Goal: Contribute content: Add original content to the website for others to see

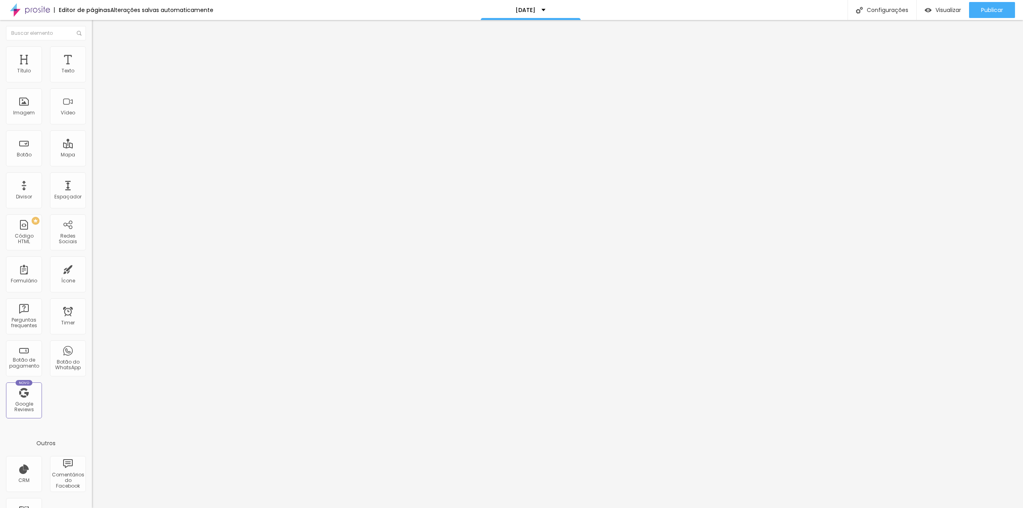
click at [92, 58] on ul "Conteúdo Estilo Avançado" at bounding box center [138, 50] width 92 height 24
click at [99, 54] on span "Estilo" at bounding box center [105, 51] width 12 height 7
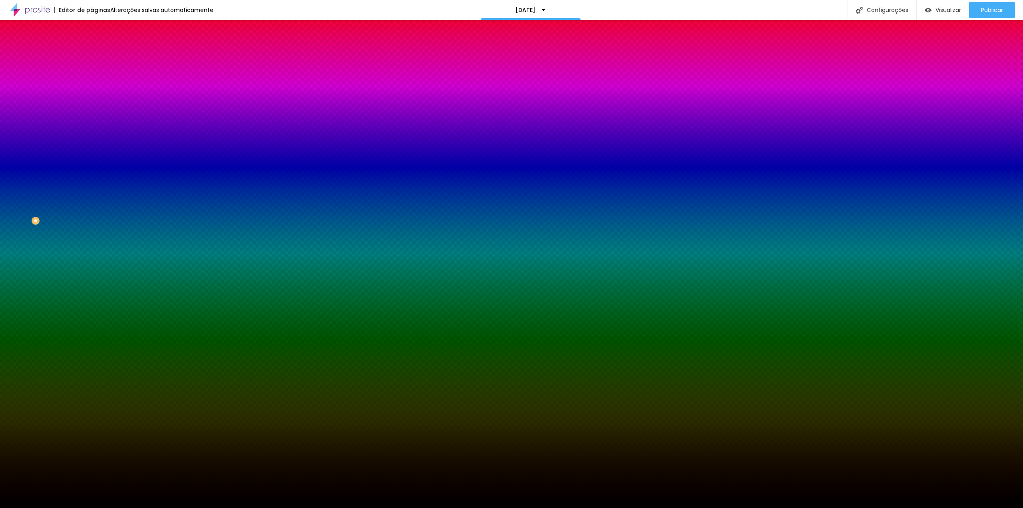
click at [99, 57] on span "Avançado" at bounding box center [112, 59] width 26 height 7
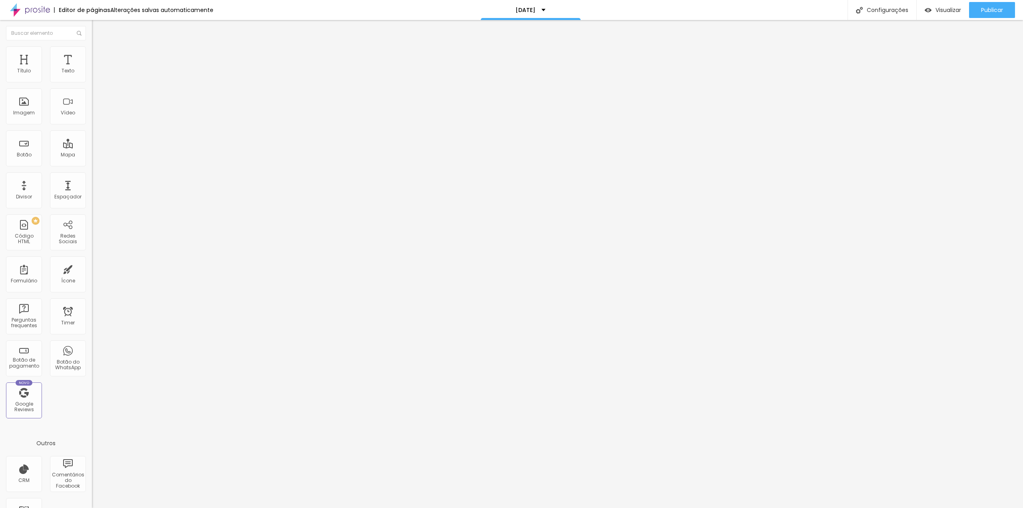
click at [99, 55] on span "Estilo" at bounding box center [105, 51] width 12 height 7
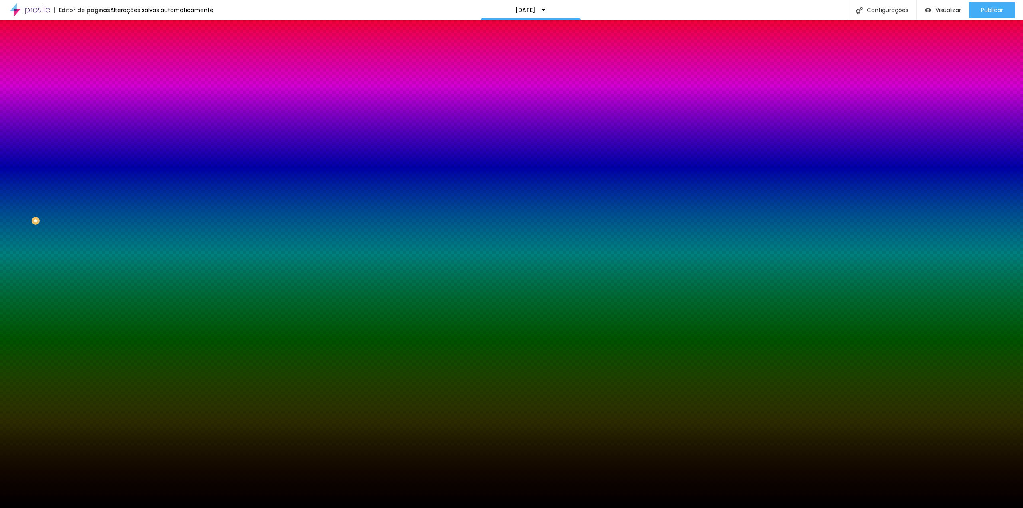
click at [92, 74] on span "Trocar imagem" at bounding box center [114, 70] width 44 height 7
drag, startPoint x: 105, startPoint y: 122, endPoint x: 109, endPoint y: 123, distance: 4.1
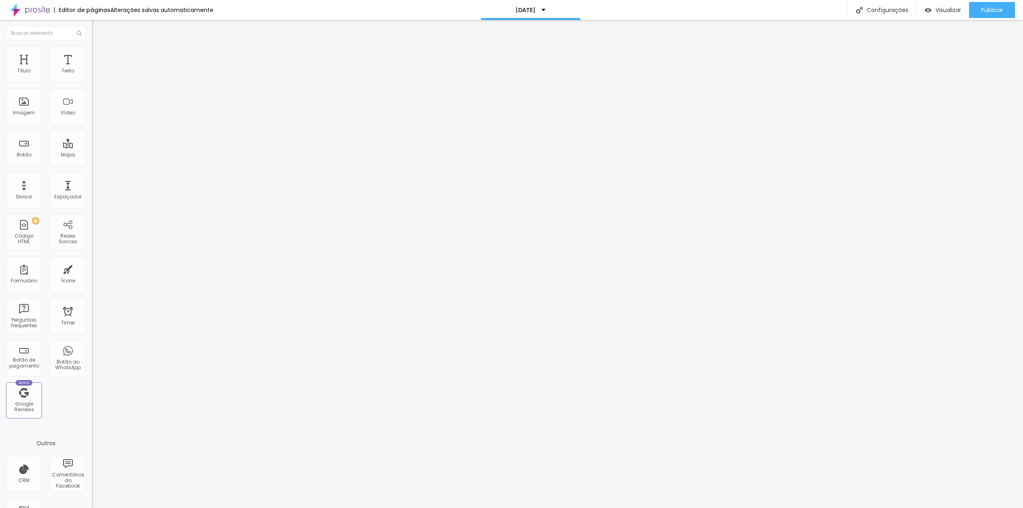
click at [92, 49] on li "Avançado" at bounding box center [138, 50] width 92 height 8
click at [92, 46] on img at bounding box center [95, 41] width 7 height 7
click at [92, 81] on div "Titulo 3 H3" at bounding box center [138, 77] width 92 height 6
click at [92, 54] on li "Avançado" at bounding box center [138, 58] width 92 height 8
click at [92, 58] on ul "Conteúdo Estilo Avançado" at bounding box center [138, 50] width 92 height 24
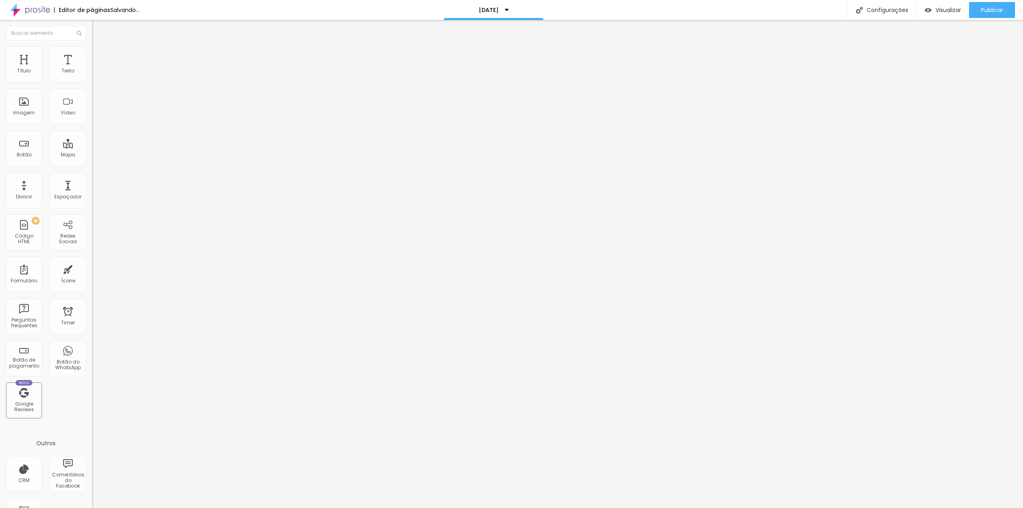
click at [99, 54] on span "Estilo" at bounding box center [105, 51] width 12 height 7
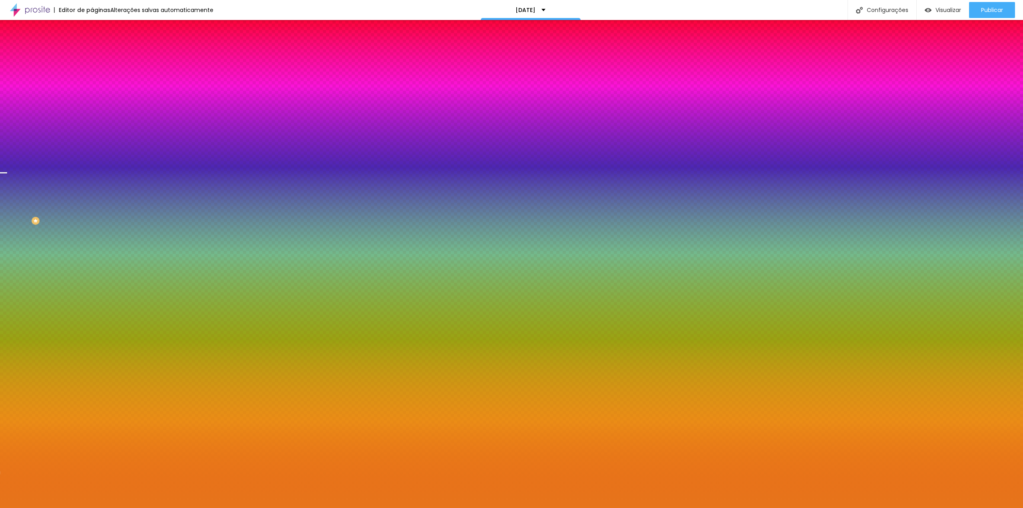
click at [92, 74] on span "Trocar imagem" at bounding box center [114, 70] width 44 height 7
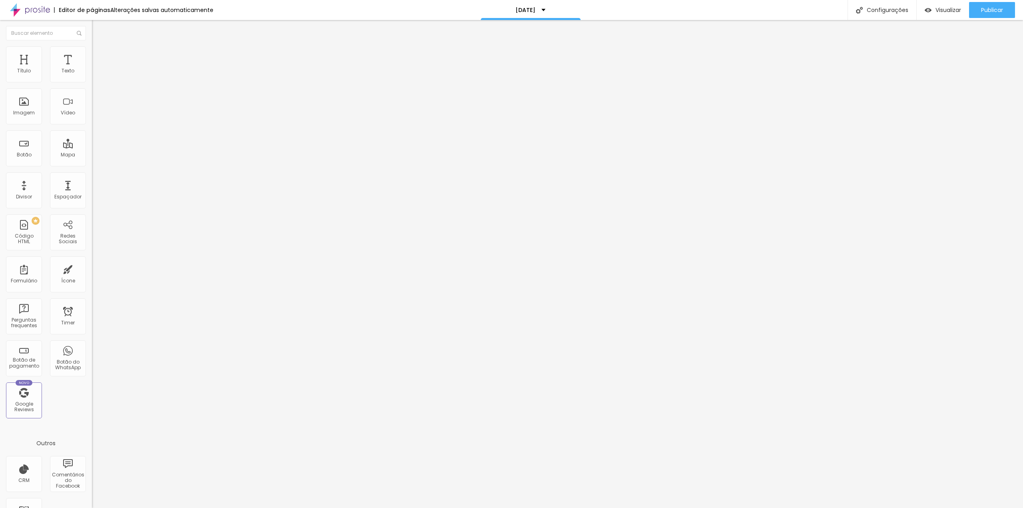
click at [98, 30] on img "button" at bounding box center [101, 29] width 6 height 6
click at [62, 110] on div "Vídeo" at bounding box center [68, 113] width 14 height 6
drag, startPoint x: 25, startPoint y: 89, endPoint x: 3, endPoint y: 89, distance: 21.6
click at [92, 75] on input "text" at bounding box center [140, 71] width 96 height 8
click at [92, 240] on div "Editar Vídeo Conteúdo Estilo Avançado URL do vídeo Alinhamento Proporção 4:3 St…" at bounding box center [138, 264] width 92 height 488
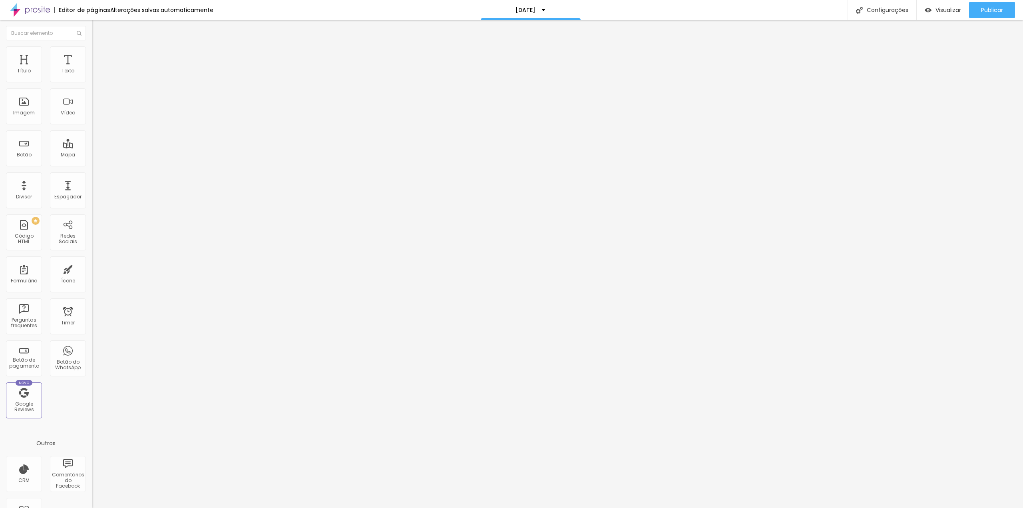
click at [92, 75] on input "text" at bounding box center [140, 71] width 96 height 8
click at [92, 253] on div "Editar Vídeo Conteúdo Estilo Avançado URL do vídeo Alinhamento Proporção 4:3 St…" at bounding box center [138, 264] width 92 height 488
click at [92, 33] on button "Editar Vídeo" at bounding box center [138, 29] width 92 height 18
click at [92, 111] on div at bounding box center [138, 100] width 92 height 61
click at [92, 77] on div "Insira seu código aqui" at bounding box center [123, 73] width 63 height 7
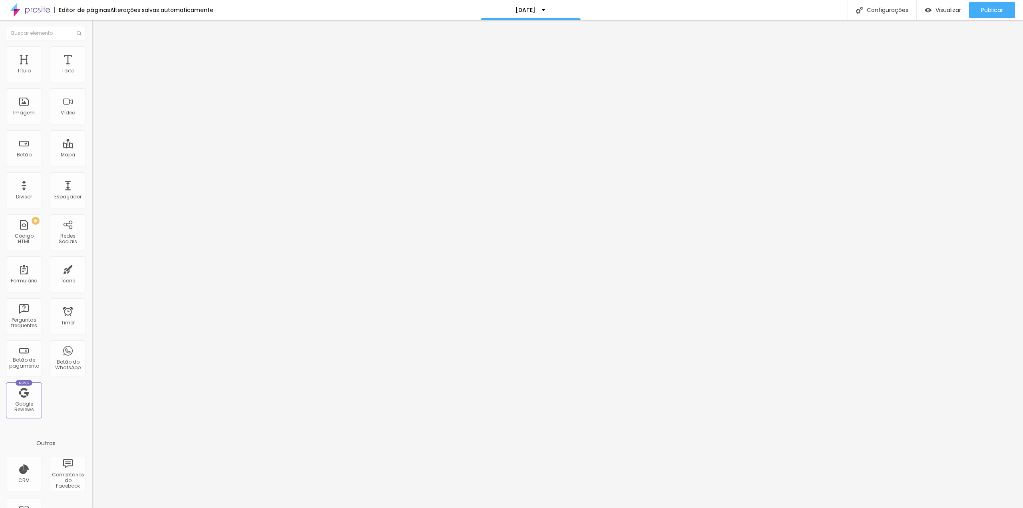
scroll to position [0, 87]
click at [92, 114] on div at bounding box center [138, 100] width 92 height 61
paste textarea
click at [92, 69] on span "Trocar imagem" at bounding box center [114, 65] width 44 height 7
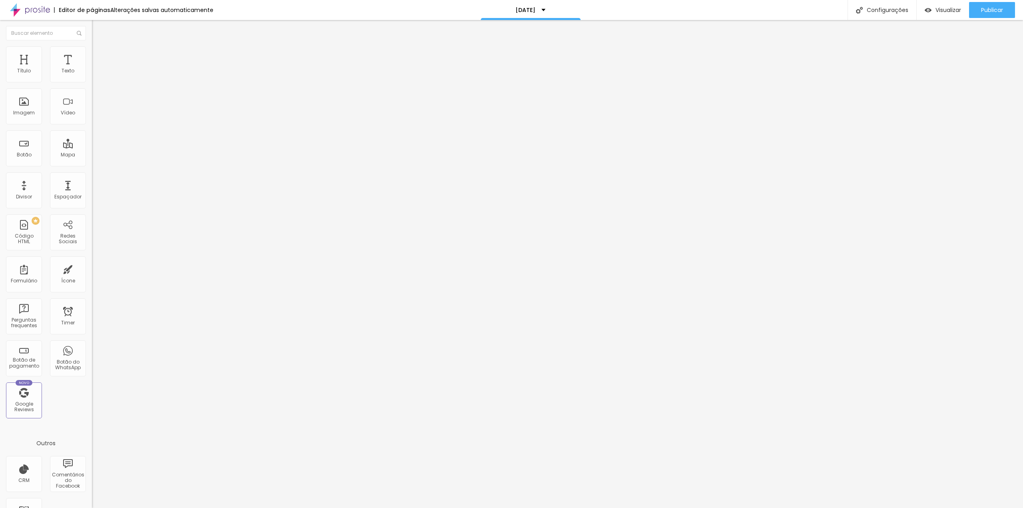
click at [92, 69] on span "Trocar imagem" at bounding box center [114, 65] width 44 height 7
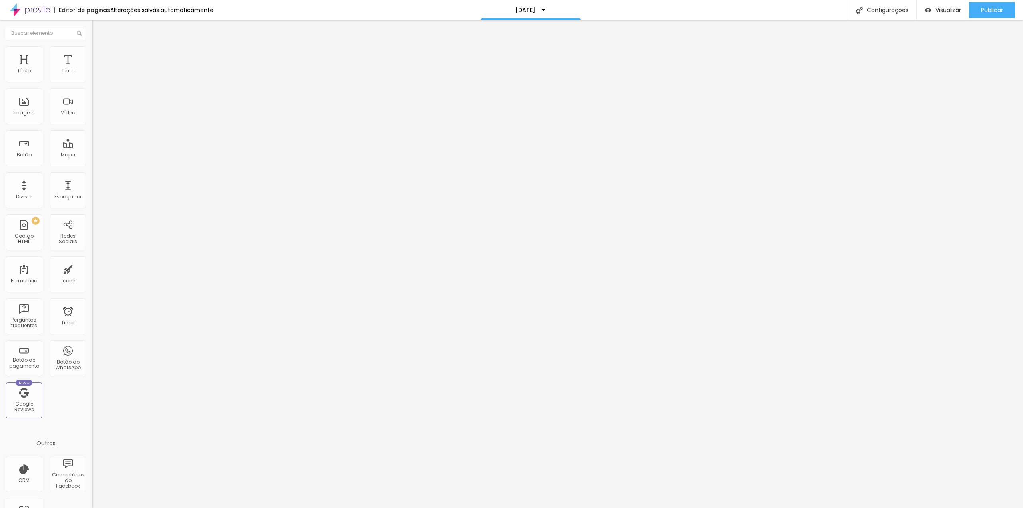
click at [92, 24] on button "Editar Coluna" at bounding box center [138, 29] width 92 height 18
click at [92, 77] on button "button" at bounding box center [97, 72] width 11 height 8
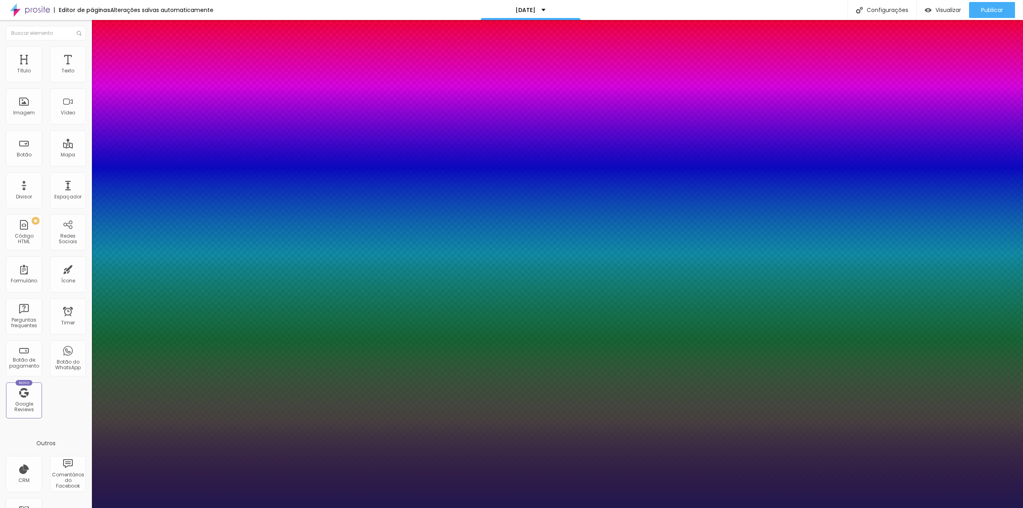
type input "1"
click at [86, 507] on select "AbrilFatface-Regular Actor-Regular Alegreya AlegreyaBlack [PERSON_NAME] [PERSON…" at bounding box center [43, 516] width 86 height 8
select select "Roboto"
click at [86, 507] on select "AbrilFatface-Regular Actor-Regular Alegreya AlegreyaBlack [PERSON_NAME] [PERSON…" at bounding box center [43, 516] width 86 height 8
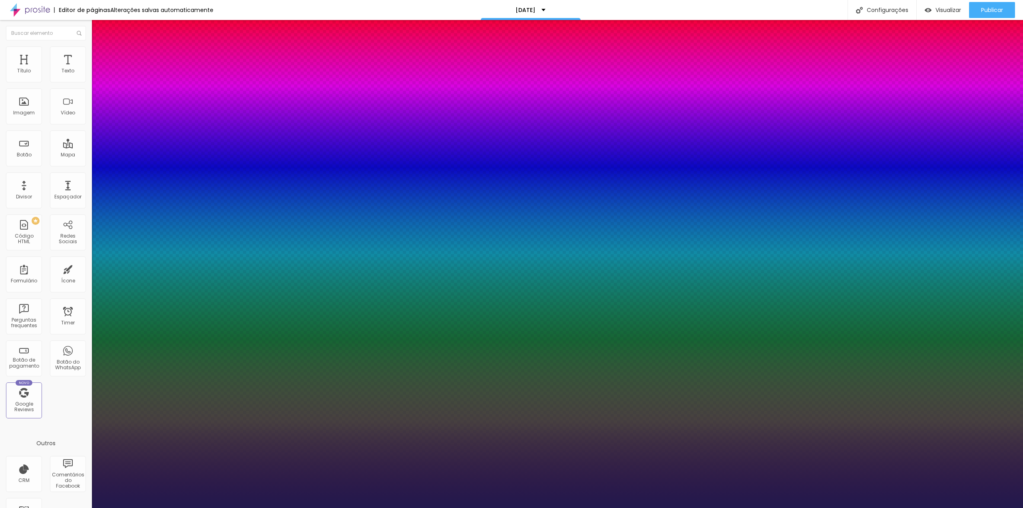
type input "1"
select select "QuicksandMedium"
click at [86, 507] on select "AbrilFatface-Regular Actor-Regular Alegreya AlegreyaBlack [PERSON_NAME] [PERSON…" at bounding box center [43, 516] width 86 height 8
type input "1"
click at [353, 507] on div at bounding box center [511, 508] width 1023 height 0
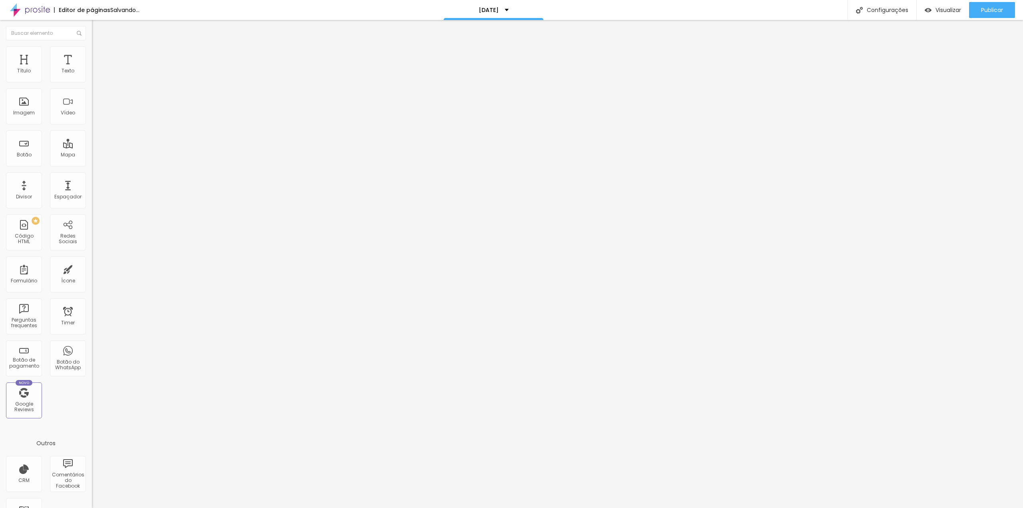
click at [95, 74] on icon "button" at bounding box center [97, 72] width 5 height 5
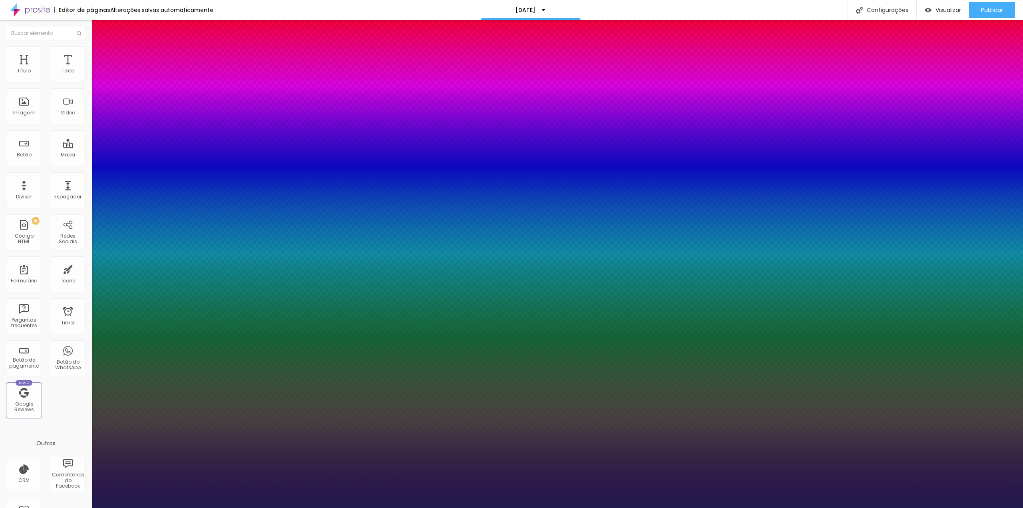
type input "1"
click at [86, 507] on select "AbrilFatface-Regular Actor-Regular Alegreya AlegreyaBlack [PERSON_NAME] [PERSON…" at bounding box center [43, 516] width 86 height 8
select select "Pompiere"
click at [86, 507] on select "AbrilFatface-Regular Actor-Regular Alegreya AlegreyaBlack [PERSON_NAME] [PERSON…" at bounding box center [43, 516] width 86 height 8
click at [143, 507] on div "AbrilFatface-Regular Actor-Regular Alegreya AlegreyaBlack [PERSON_NAME] [PERSON…" at bounding box center [511, 516] width 1023 height 8
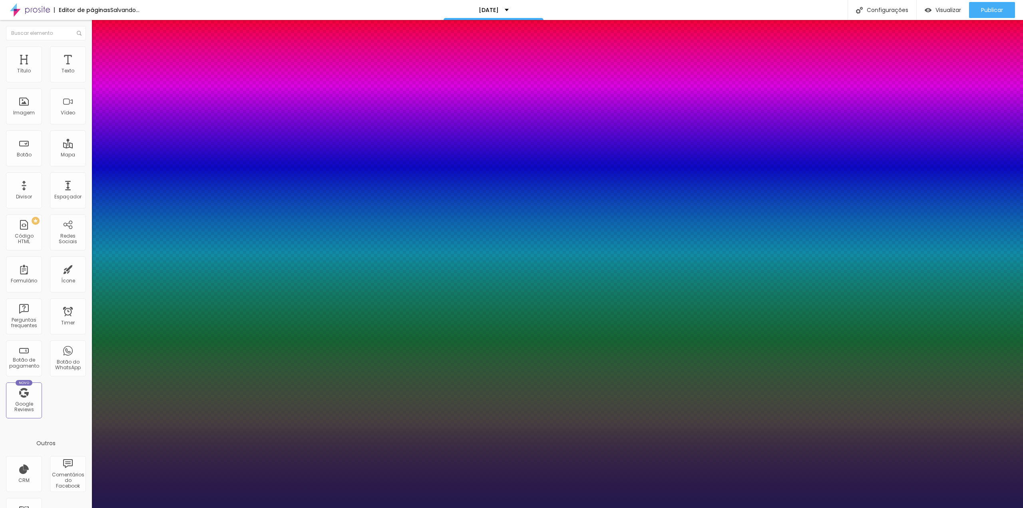
type input "1"
click at [86, 507] on select "AbrilFatface-Regular Actor-Regular Alegreya AlegreyaBlack [PERSON_NAME] [PERSON…" at bounding box center [43, 516] width 86 height 8
select select "WorkSansBlack"
click at [86, 507] on select "AbrilFatface-Regular Actor-Regular Alegreya AlegreyaBlack [PERSON_NAME] [PERSON…" at bounding box center [43, 516] width 86 height 8
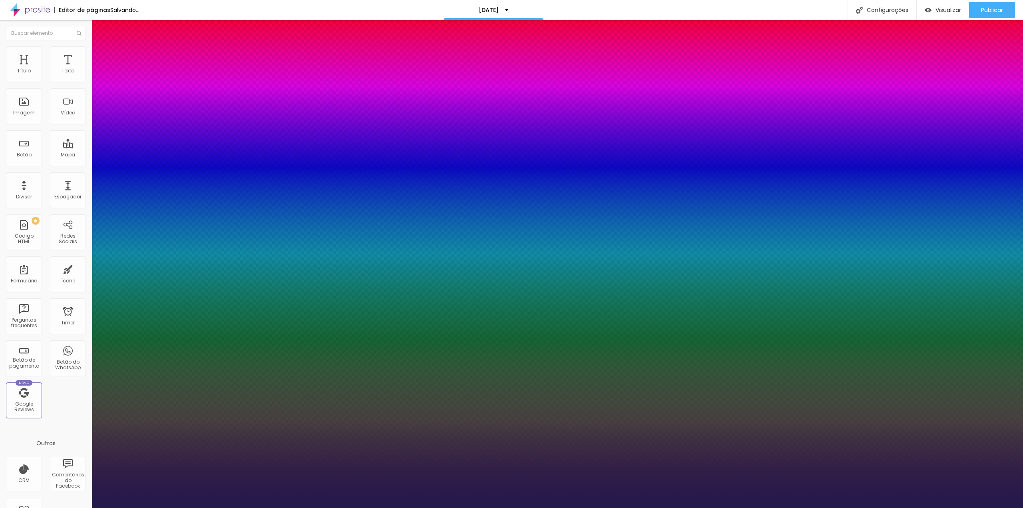
type input "1"
select select "YesevaOne-Regular"
click at [86, 507] on select "AbrilFatface-Regular Actor-Regular Alegreya AlegreyaBlack [PERSON_NAME] [PERSON…" at bounding box center [43, 516] width 86 height 8
type input "1"
click at [86, 507] on select "AbrilFatface-Regular Actor-Regular Alegreya AlegreyaBlack [PERSON_NAME] [PERSON…" at bounding box center [43, 516] width 86 height 8
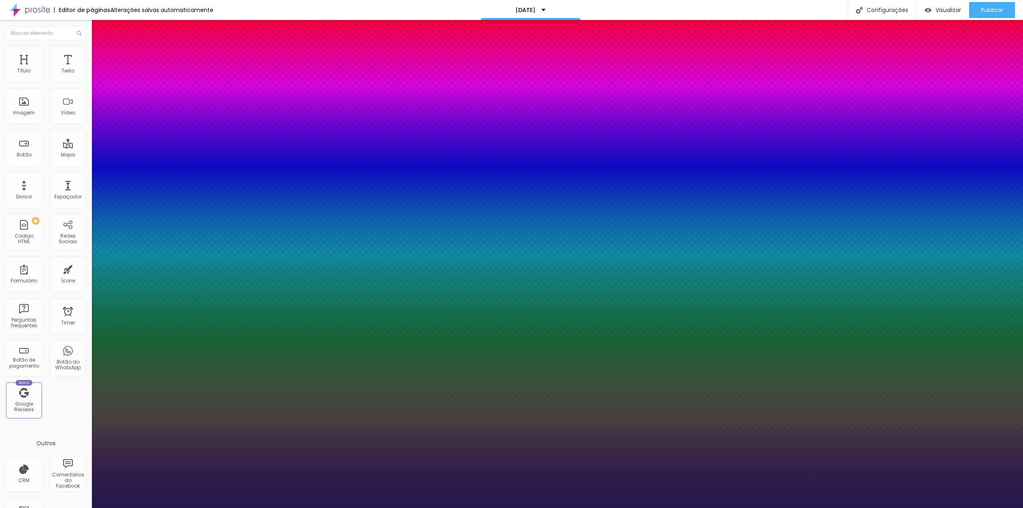
select select "KaushanScript-Regular"
click at [86, 507] on select "AbrilFatface-Regular Actor-Regular Alegreya AlegreyaBlack [PERSON_NAME] [PERSON…" at bounding box center [43, 516] width 86 height 8
type input "1"
click at [416, 507] on div at bounding box center [511, 508] width 1023 height 0
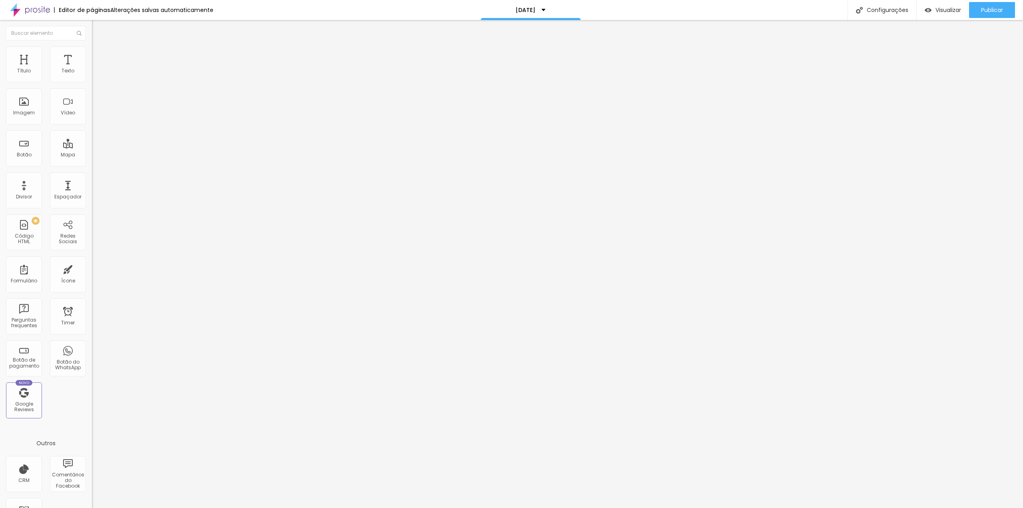
click at [92, 53] on li "Avançado" at bounding box center [138, 50] width 92 height 8
click at [92, 85] on div "Botão de pagamento Selecionar" at bounding box center [138, 73] width 92 height 24
click at [92, 79] on div "Selecionar" at bounding box center [138, 73] width 92 height 14
click at [98, 31] on img "button" at bounding box center [101, 29] width 6 height 6
click at [99, 55] on span "Estilo" at bounding box center [105, 51] width 12 height 7
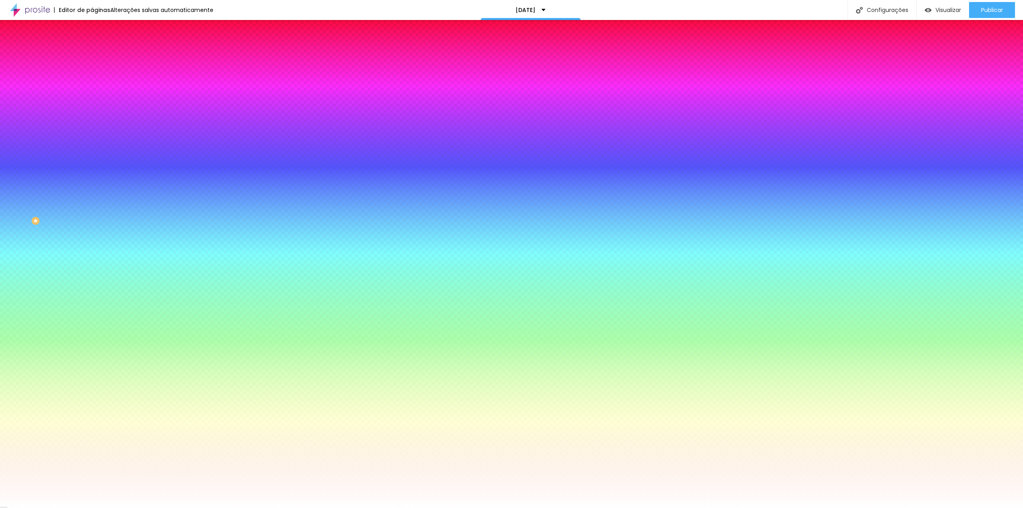
click at [92, 54] on li "Avançado" at bounding box center [138, 58] width 92 height 8
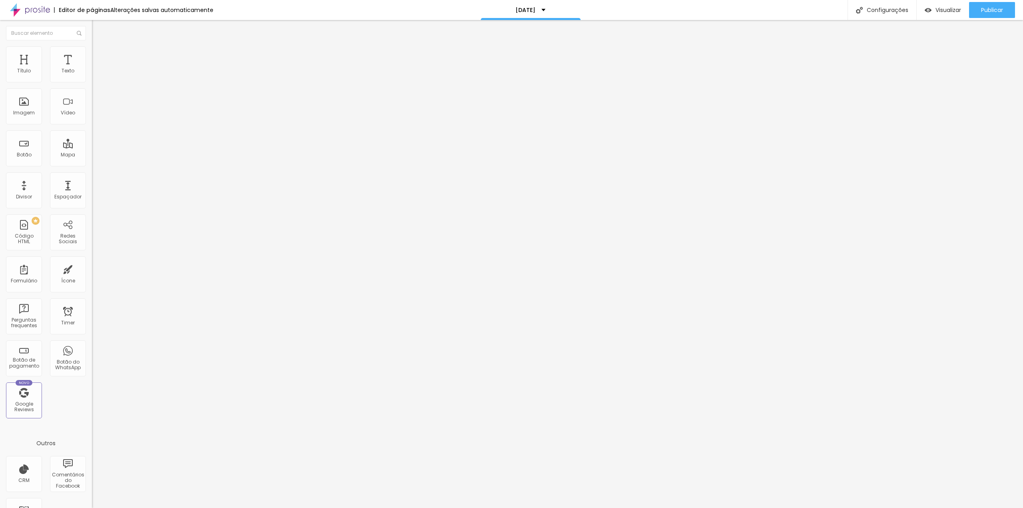
click at [92, 293] on input "text" at bounding box center [140, 297] width 96 height 8
click at [92, 289] on div "ID Html" at bounding box center [138, 291] width 92 height 5
click at [92, 293] on input "text" at bounding box center [140, 297] width 96 height 8
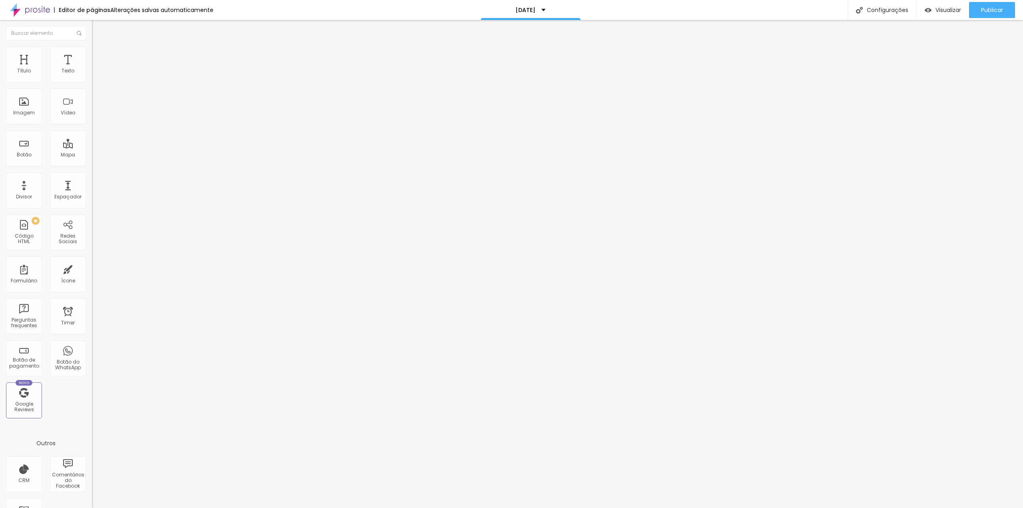
click at [92, 293] on input "text" at bounding box center [140, 297] width 96 height 8
drag, startPoint x: 40, startPoint y: 50, endPoint x: 51, endPoint y: 51, distance: 10.9
click at [92, 50] on li "Estilo" at bounding box center [138, 50] width 92 height 8
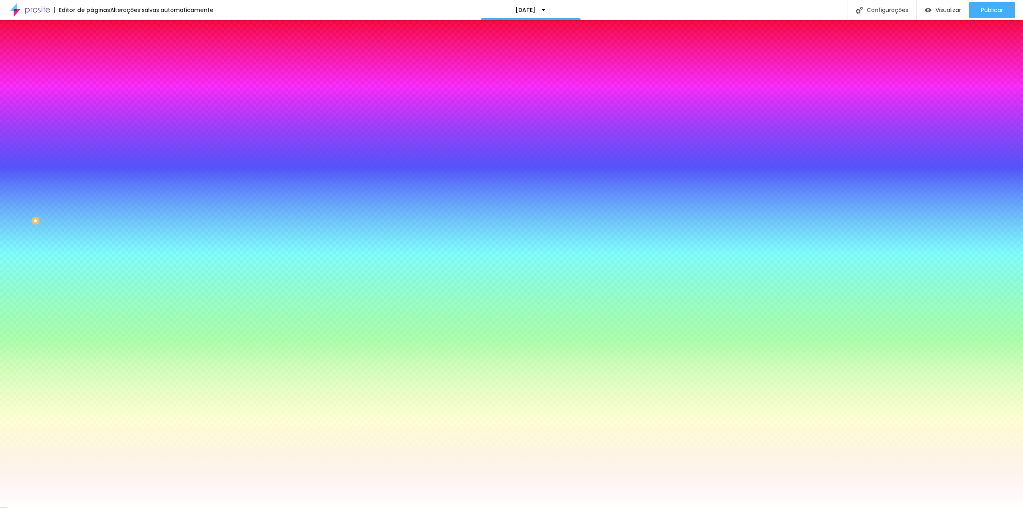
click at [92, 54] on li "Avançado" at bounding box center [138, 58] width 92 height 8
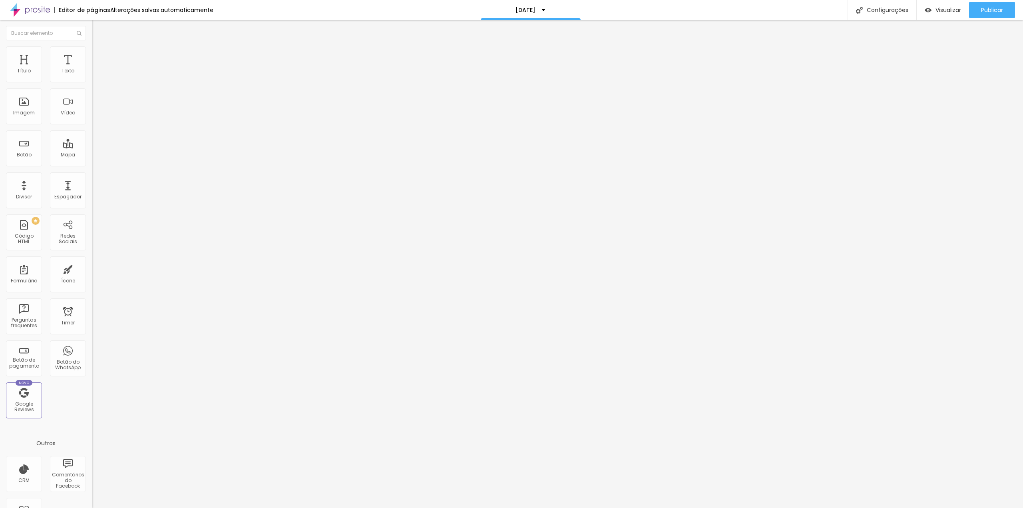
click at [92, 293] on input "text" at bounding box center [140, 297] width 96 height 8
click at [92, 289] on div "ID Html" at bounding box center [138, 291] width 92 height 5
click at [92, 316] on input "text" at bounding box center [140, 320] width 96 height 8
click at [92, 293] on input "text" at bounding box center [140, 297] width 96 height 8
drag, startPoint x: 67, startPoint y: 141, endPoint x: 0, endPoint y: 140, distance: 67.1
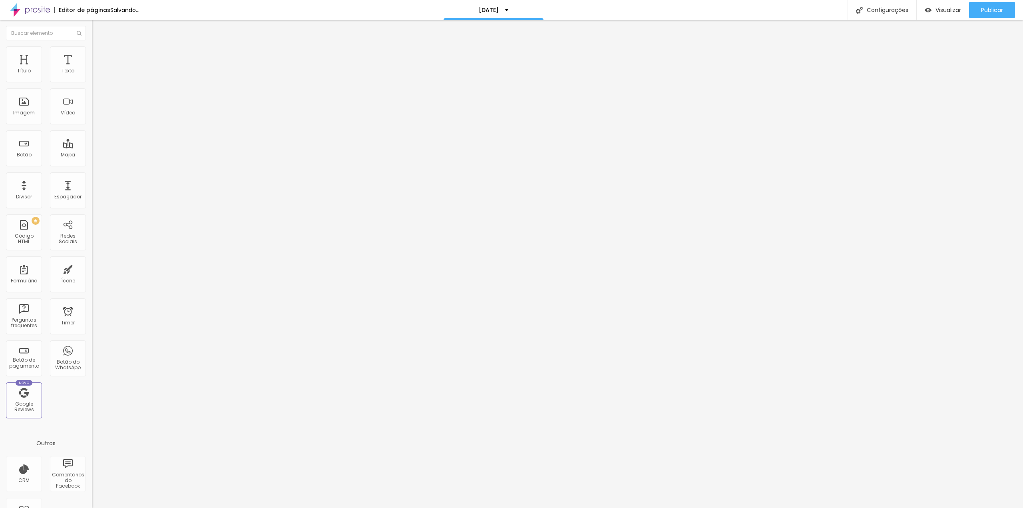
click at [92, 140] on div "Trocar imagem Descrição da imagem (Alt) Imagem com texto 01 Alinhamento Proporç…" at bounding box center [138, 119] width 92 height 115
type input "ADSASJDIOJASD"
click at [99, 55] on span "Estilo" at bounding box center [105, 51] width 12 height 7
click at [92, 54] on li "Avançado" at bounding box center [138, 58] width 92 height 8
click at [92, 293] on input "text" at bounding box center [140, 297] width 96 height 8
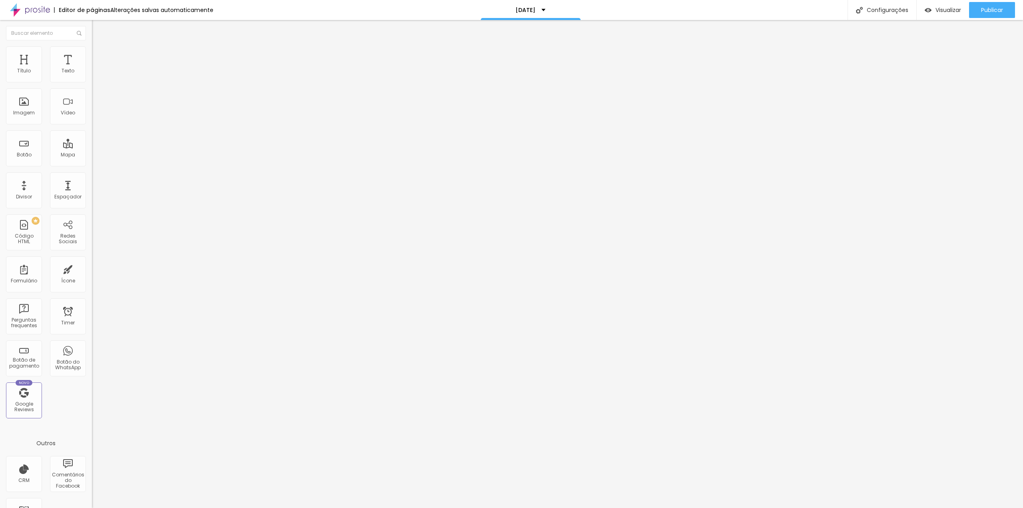
click at [92, 46] on li "Conteúdo" at bounding box center [138, 42] width 92 height 8
click at [18, 153] on div "Botão" at bounding box center [24, 155] width 15 height 6
drag, startPoint x: 45, startPoint y: 169, endPoint x: 52, endPoint y: 169, distance: 6.8
click at [92, 165] on input "https://" at bounding box center [140, 161] width 96 height 8
click at [92, 167] on div "Texto Click me Alinhamento [GEOGRAPHIC_DATA] Link URL https:// Abrir em uma nov…" at bounding box center [138, 120] width 92 height 116
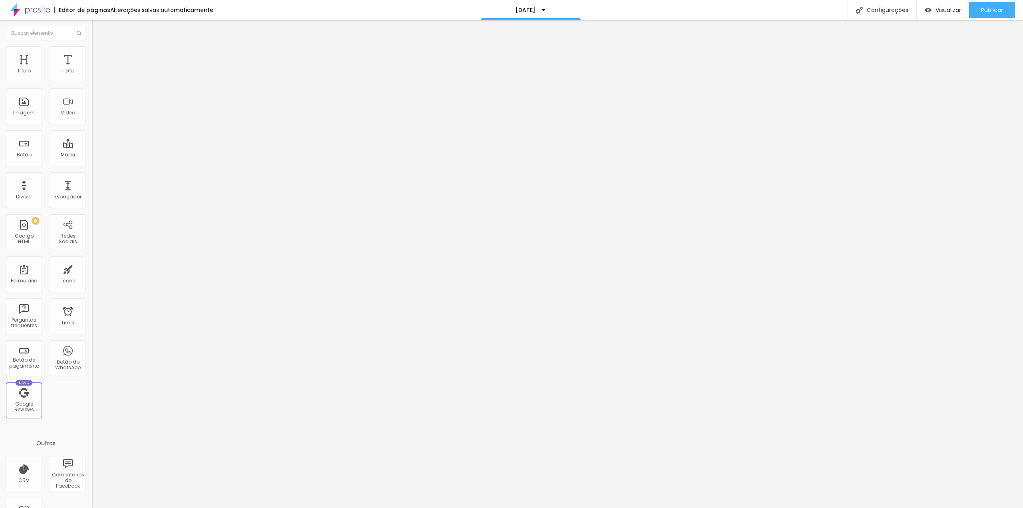
click at [92, 232] on div "Editar Botão Conteúdo Estilo Avançado Texto Click me Alinhamento [GEOGRAPHIC_DA…" at bounding box center [138, 264] width 92 height 488
drag, startPoint x: 60, startPoint y: 92, endPoint x: 0, endPoint y: 91, distance: 59.5
click at [92, 91] on div "Texto Click me Alinhamento [GEOGRAPHIC_DATA] Link URL https:// Abrir em uma nov…" at bounding box center [138, 120] width 92 height 116
type input "COMPRE AQUI"
drag, startPoint x: 79, startPoint y: 300, endPoint x: 84, endPoint y: 279, distance: 21.3
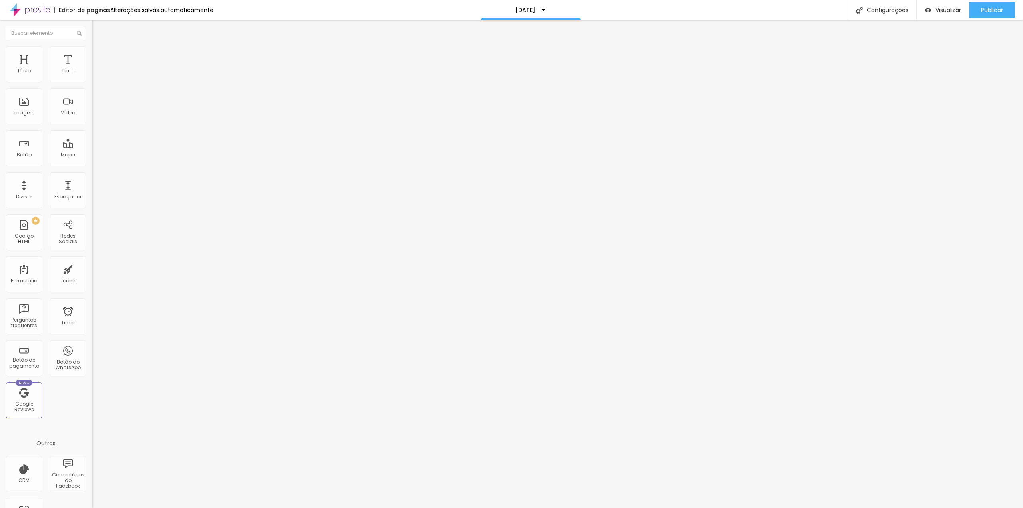
click at [92, 300] on div "Editar Botão Conteúdo Estilo Avançado Texto COMPRE AQUI Alinhamento [GEOGRAPHIC…" at bounding box center [138, 264] width 92 height 488
drag, startPoint x: 63, startPoint y: 167, endPoint x: 0, endPoint y: 167, distance: 63.1
click at [92, 167] on div "Texto COMPRE AQUI Alinhamento [GEOGRAPHIC_DATA] Link URL https:// Abrir em uma …" at bounding box center [138, 120] width 92 height 116
drag, startPoint x: 14, startPoint y: 153, endPoint x: 0, endPoint y: 154, distance: 13.6
click at [92, 154] on div "Texto COMPRE AQUI Alinhamento [GEOGRAPHIC_DATA] Link URL https:// Abrir em uma …" at bounding box center [138, 120] width 92 height 116
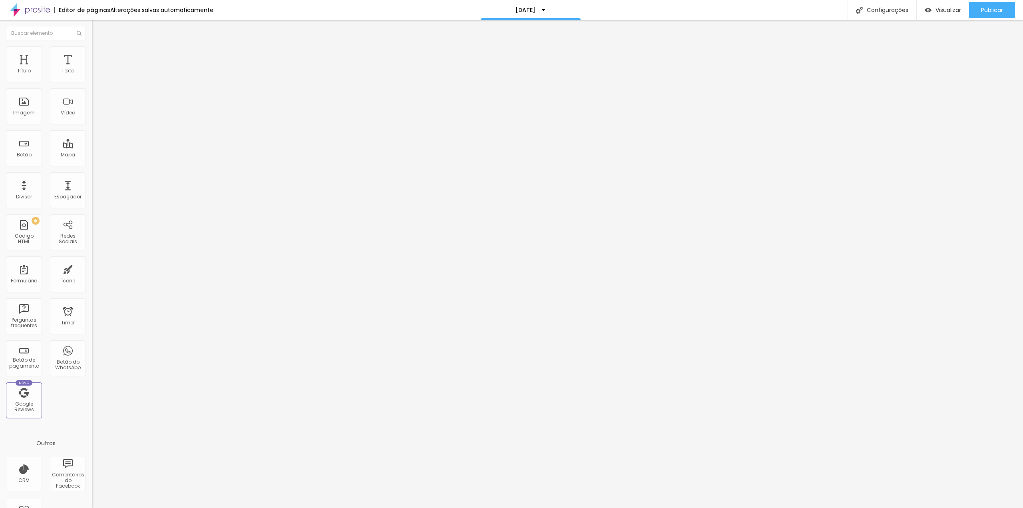
drag, startPoint x: 66, startPoint y: 372, endPoint x: 37, endPoint y: 45, distance: 327.7
click at [92, 368] on div "Editar Botão Conteúdo Estilo Avançado Texto COMPRE AQUI Alinhamento [GEOGRAPHIC…" at bounding box center [138, 264] width 92 height 488
click at [92, 52] on li "Estilo" at bounding box center [138, 50] width 92 height 8
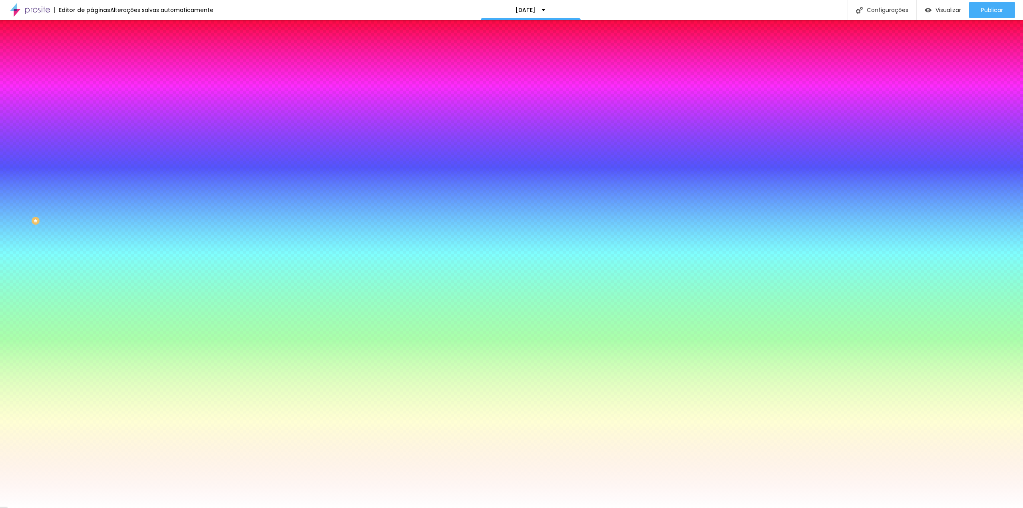
click at [92, 76] on div at bounding box center [138, 76] width 92 height 0
type input "#FB0000"
drag, startPoint x: 29, startPoint y: 109, endPoint x: 82, endPoint y: 89, distance: 56.4
click at [92, 84] on div at bounding box center [138, 84] width 92 height 0
drag, startPoint x: 38, startPoint y: 284, endPoint x: 40, endPoint y: 273, distance: 10.5
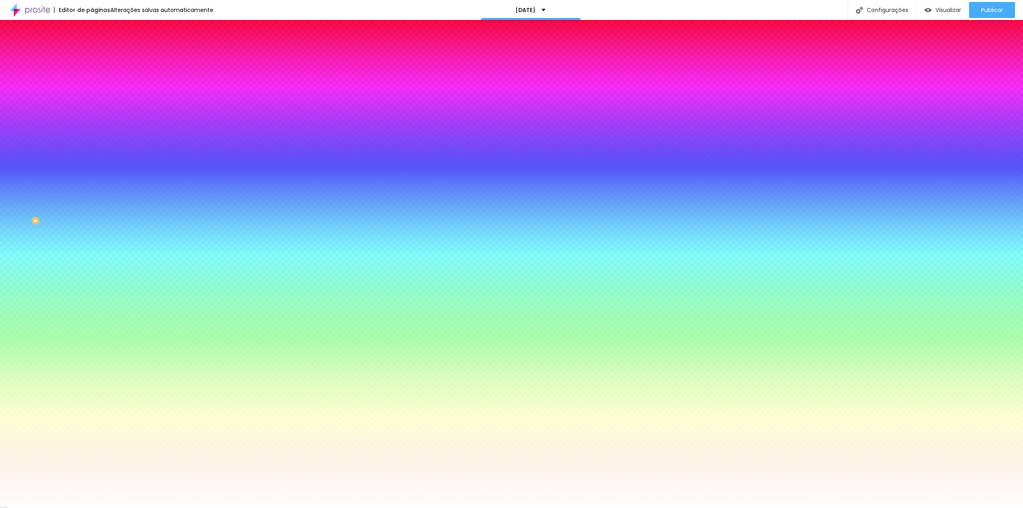
click at [92, 283] on div "Editar Botão Conteúdo Estilo Avançado Cor de fundo Voltar ao padrão #FB0000 Tip…" at bounding box center [138, 264] width 92 height 488
click at [92, 272] on div at bounding box center [138, 272] width 92 height 0
type input "#F20101"
drag, startPoint x: 40, startPoint y: 196, endPoint x: 67, endPoint y: 183, distance: 29.7
click at [92, 280] on div at bounding box center [138, 280] width 92 height 0
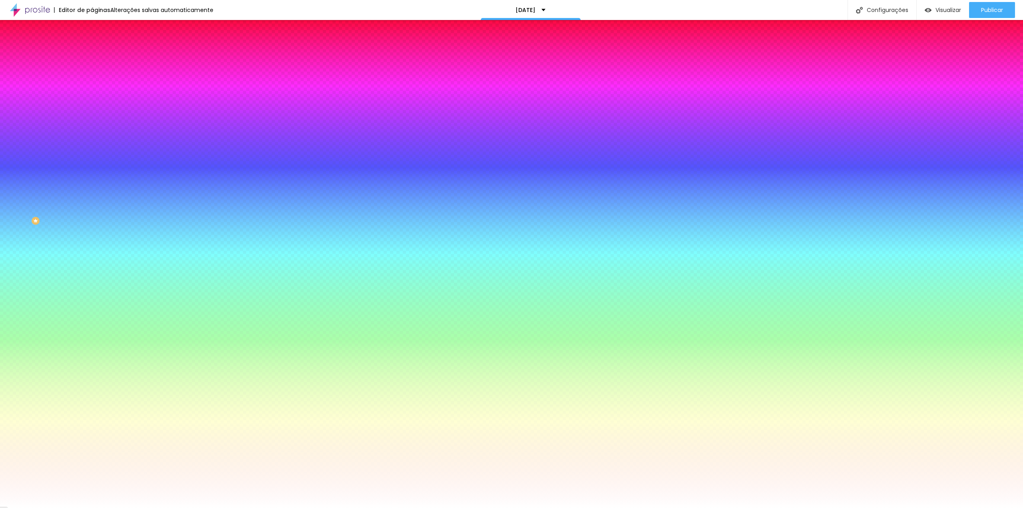
click at [92, 346] on div "Editar Botão Conteúdo Estilo Avançado Cor de fundo Voltar ao padrão #FB0000 Tip…" at bounding box center [138, 264] width 92 height 488
click at [92, 294] on div at bounding box center [138, 294] width 92 height 0
drag, startPoint x: 71, startPoint y: 220, endPoint x: 68, endPoint y: 199, distance: 21.1
click at [71, 199] on div at bounding box center [511, 254] width 1023 height 508
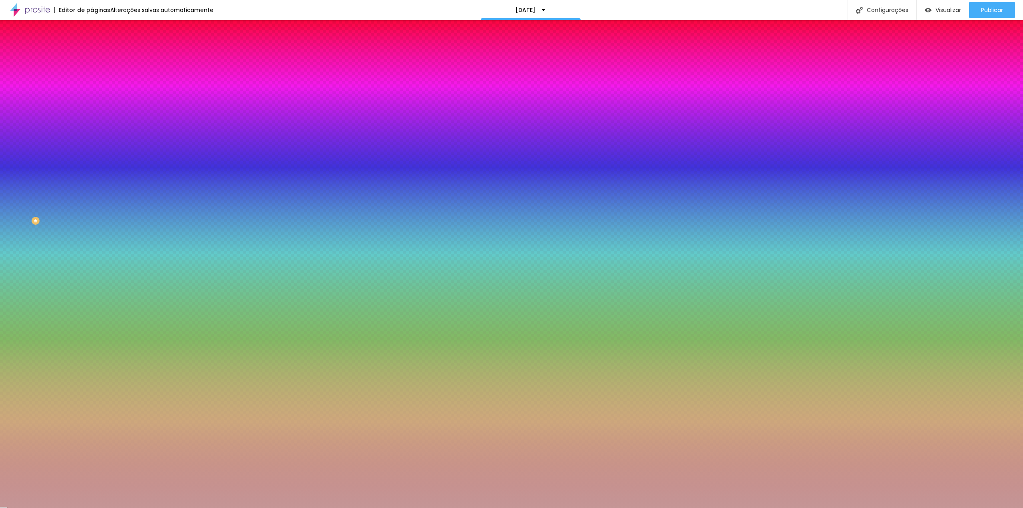
type input "#8C7878"
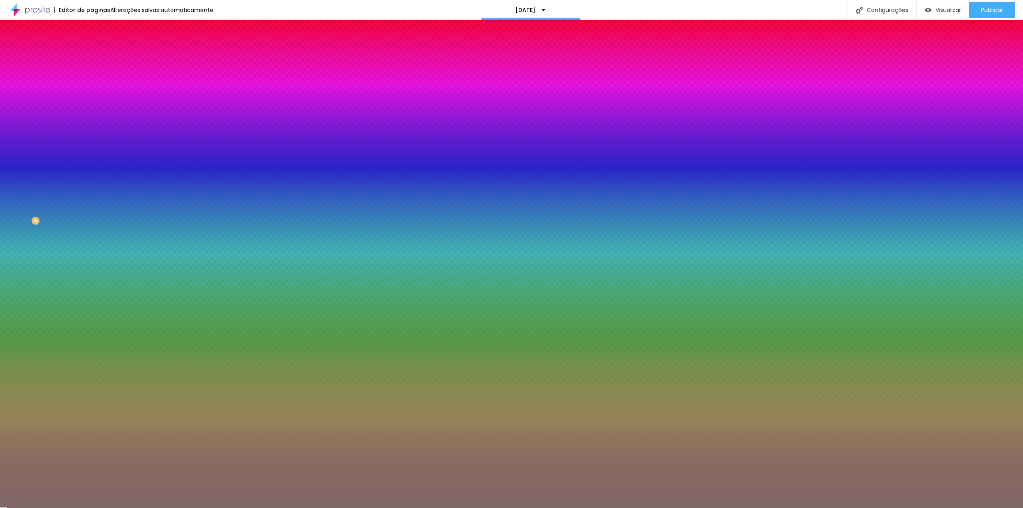
drag, startPoint x: 21, startPoint y: 217, endPoint x: 22, endPoint y: 229, distance: 12.4
click at [22, 229] on div at bounding box center [511, 254] width 1023 height 508
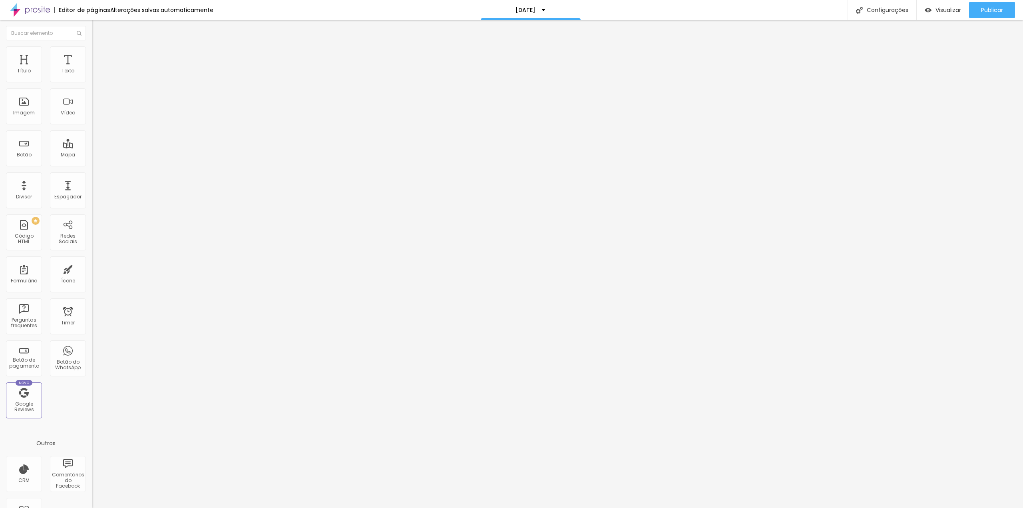
click at [98, 28] on img "button" at bounding box center [101, 29] width 6 height 6
drag, startPoint x: 43, startPoint y: 92, endPoint x: 0, endPoint y: 105, distance: 45.0
click at [92, 105] on div "Texto COMPRE AQUI Alinhamento [GEOGRAPHIC_DATA] Link URL https:// Abrir em uma …" at bounding box center [138, 120] width 92 height 116
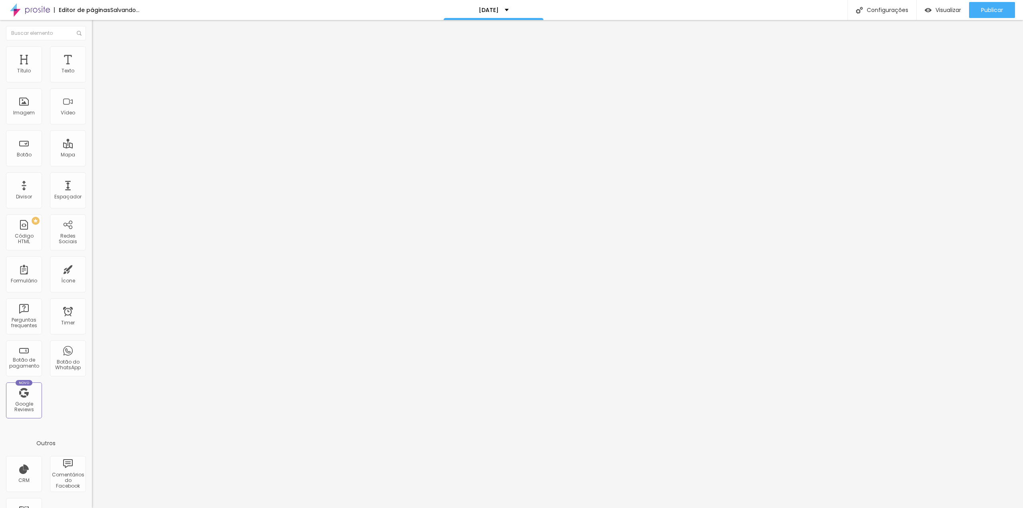
type input "F"
type input "COMPRE PARA DIA DE SEMANA"
click at [63, 208] on div "Espaçador" at bounding box center [68, 190] width 36 height 36
click at [92, 36] on button "Editar Perguntas frequentes" at bounding box center [138, 32] width 92 height 25
click at [878, 10] on div "Configurações" at bounding box center [882, 10] width 69 height 20
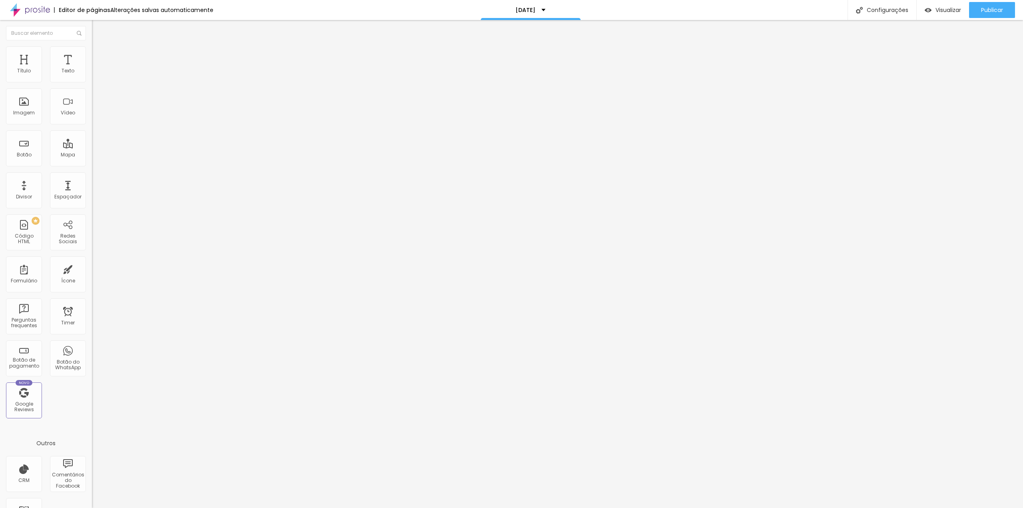
drag, startPoint x: 443, startPoint y: 355, endPoint x: 606, endPoint y: 339, distance: 163.4
drag, startPoint x: 567, startPoint y: 313, endPoint x: 516, endPoint y: 310, distance: 52.1
drag, startPoint x: 499, startPoint y: 310, endPoint x: 412, endPoint y: 296, distance: 87.5
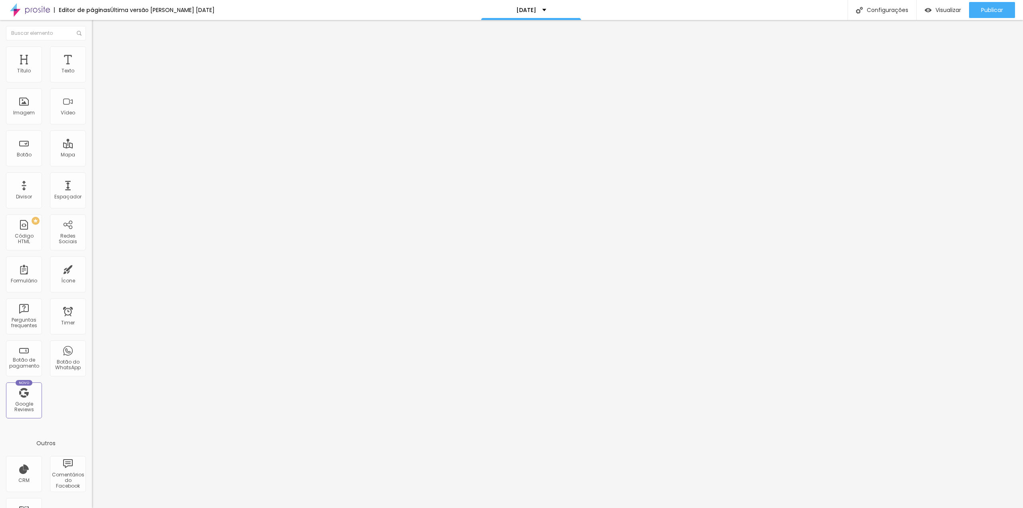
click at [92, 54] on img at bounding box center [95, 57] width 7 height 7
click at [99, 55] on span "Estilo" at bounding box center [105, 51] width 12 height 7
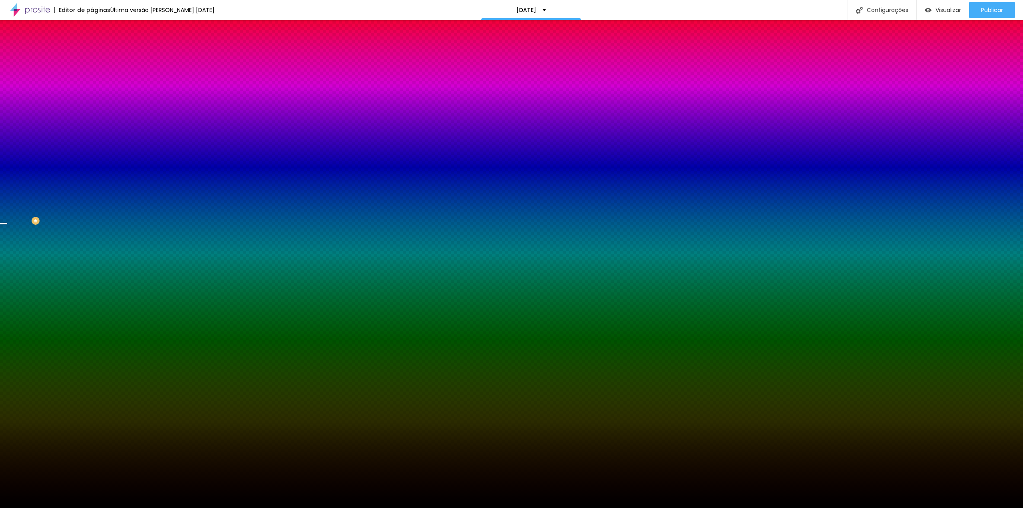
click at [92, 74] on span "Trocar imagem" at bounding box center [114, 70] width 44 height 7
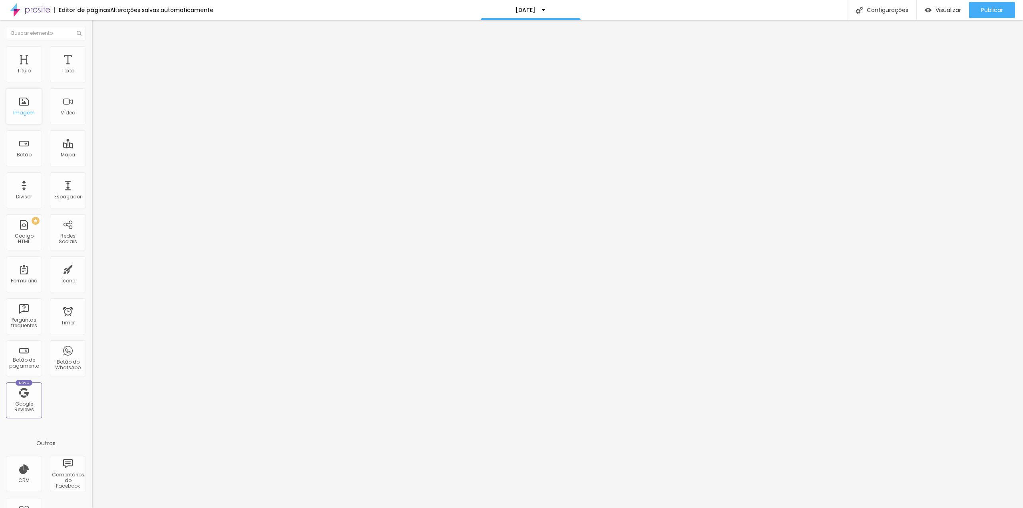
click at [33, 106] on div "Imagem" at bounding box center [24, 106] width 36 height 36
click at [31, 108] on div "Imagem" at bounding box center [24, 106] width 36 height 36
click at [92, 69] on span "Trocar imagem" at bounding box center [114, 65] width 44 height 7
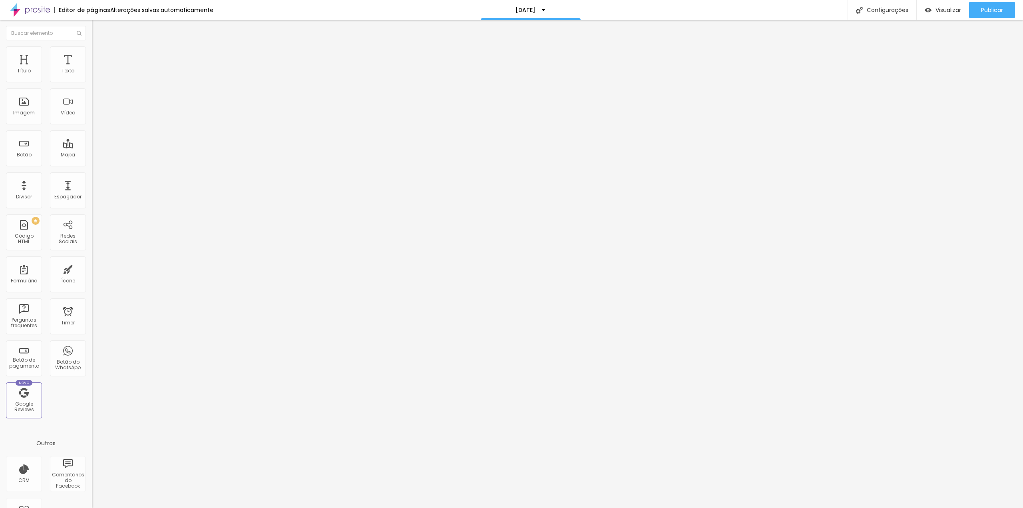
click at [92, 53] on li "Estilo" at bounding box center [138, 50] width 92 height 8
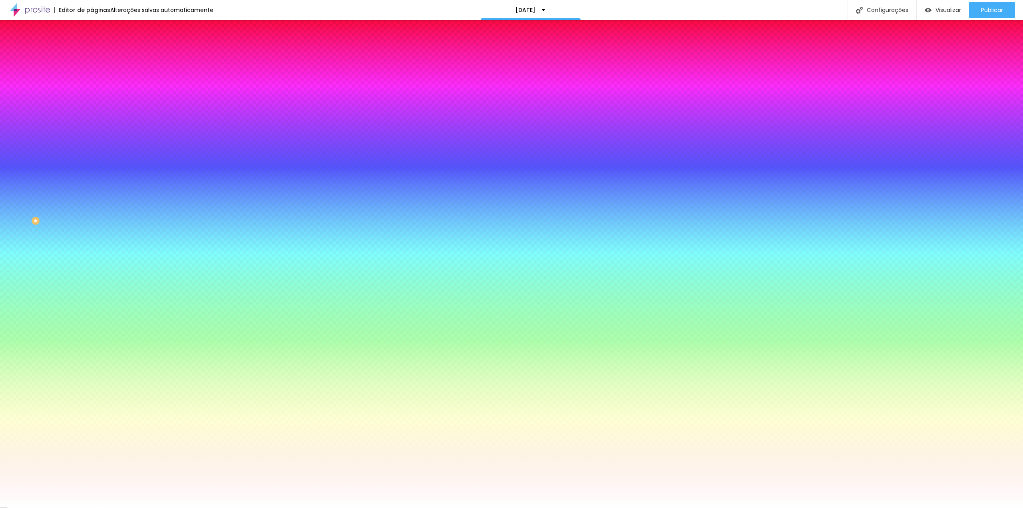
click at [99, 56] on span "Avançado" at bounding box center [112, 59] width 26 height 7
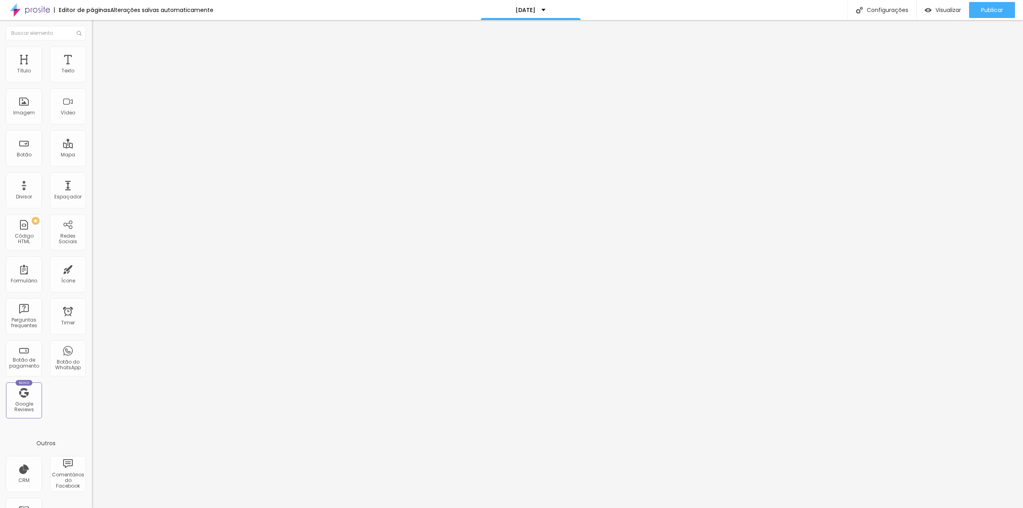
click at [92, 46] on img at bounding box center [95, 41] width 7 height 7
click at [92, 32] on button "Editar Coluna" at bounding box center [138, 29] width 92 height 18
click at [20, 242] on div "PREMIUM Código HTML" at bounding box center [24, 232] width 36 height 36
click at [92, 114] on div at bounding box center [138, 100] width 92 height 61
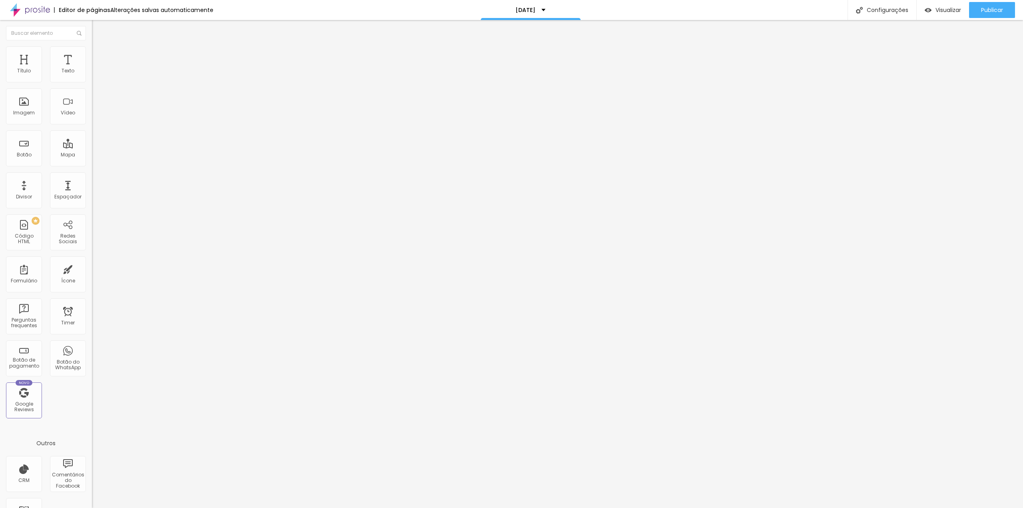
click at [92, 70] on div "7007 caracteres" at bounding box center [138, 64] width 92 height 10
click at [92, 69] on img at bounding box center [94, 66] width 5 height 5
drag, startPoint x: 575, startPoint y: 356, endPoint x: 598, endPoint y: 368, distance: 26.1
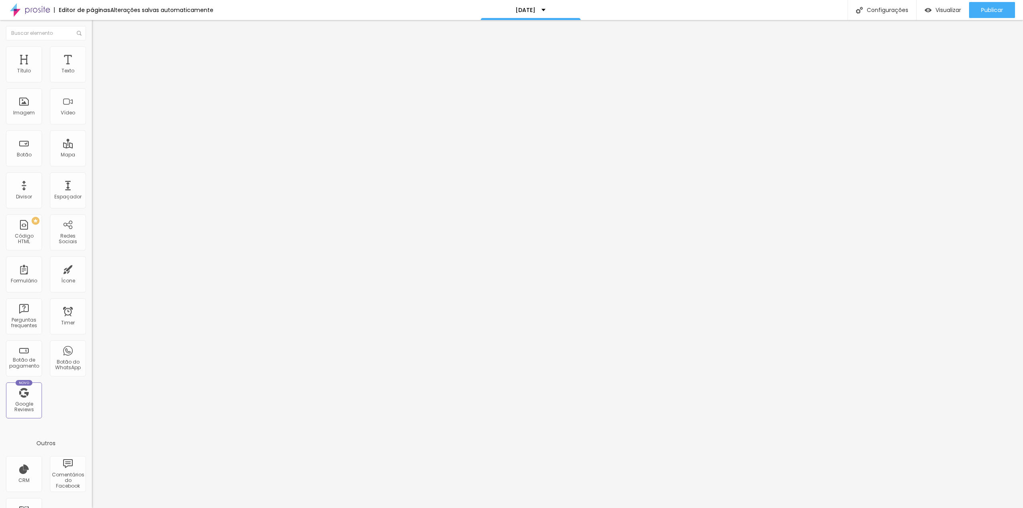
drag, startPoint x: 74, startPoint y: 103, endPoint x: 78, endPoint y: 95, distance: 9.1
click at [92, 69] on img at bounding box center [94, 66] width 5 height 5
drag, startPoint x: 591, startPoint y: 249, endPoint x: 575, endPoint y: 195, distance: 56.3
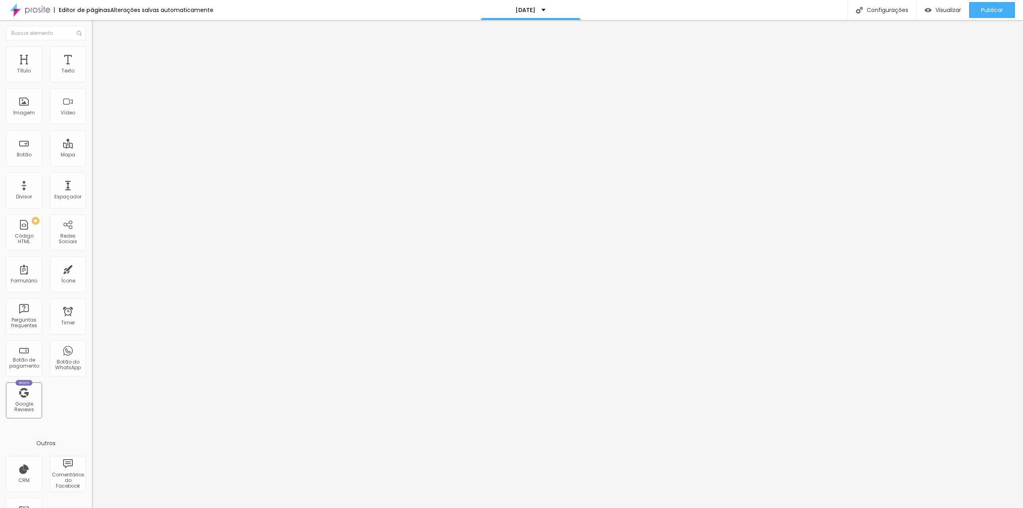
drag, startPoint x: 482, startPoint y: 162, endPoint x: 237, endPoint y: 129, distance: 246.8
click at [92, 150] on div at bounding box center [138, 150] width 92 height 0
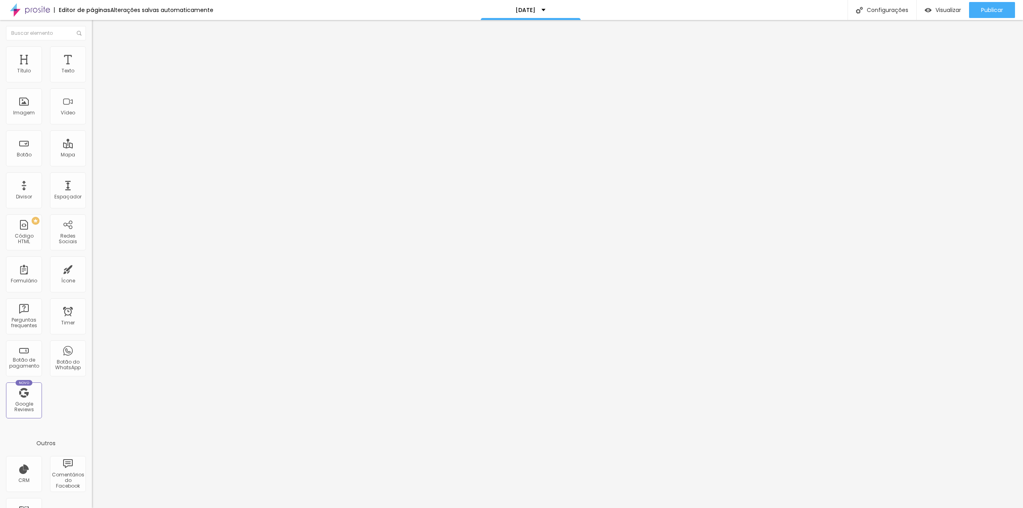
click at [92, 75] on input "text" at bounding box center [140, 71] width 96 height 8
paste input "https://www.instagram.com/reel/DPjPBUHjVBR/?utm_source=ig_web_copy_link&igsh=MX…"
type input "https://www.instagram.com/reel/DPjPBUHjVBR/?utm_source=ig_web_copy_link&igsh=MX…"
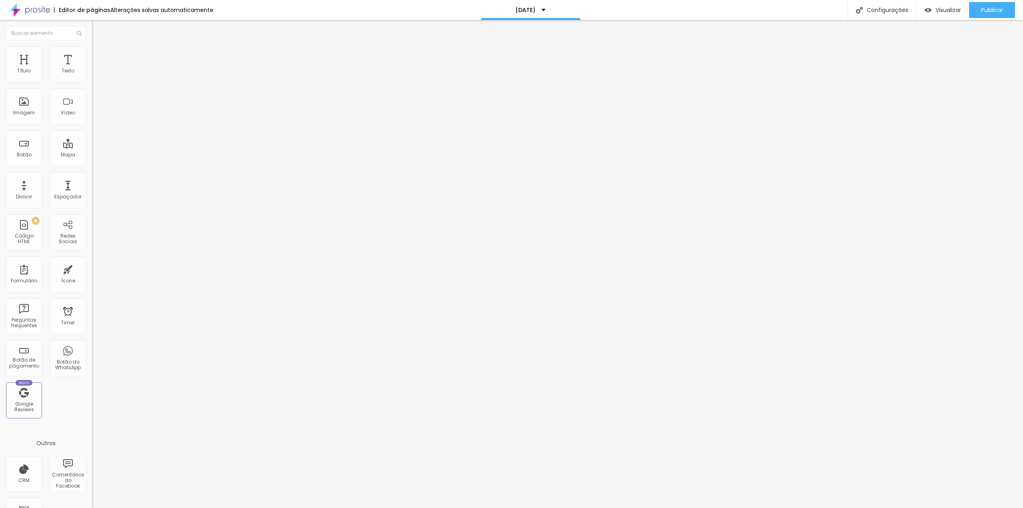
click at [92, 198] on div "Editar Vídeo Conteúdo Estilo Avançado URL do vídeo https://www.instagram.com/re…" at bounding box center [138, 264] width 92 height 488
click at [981, 8] on span "Publicar" at bounding box center [992, 10] width 22 height 6
click at [33, 7] on img at bounding box center [30, 10] width 40 height 20
